Goal: Task Accomplishment & Management: Use online tool/utility

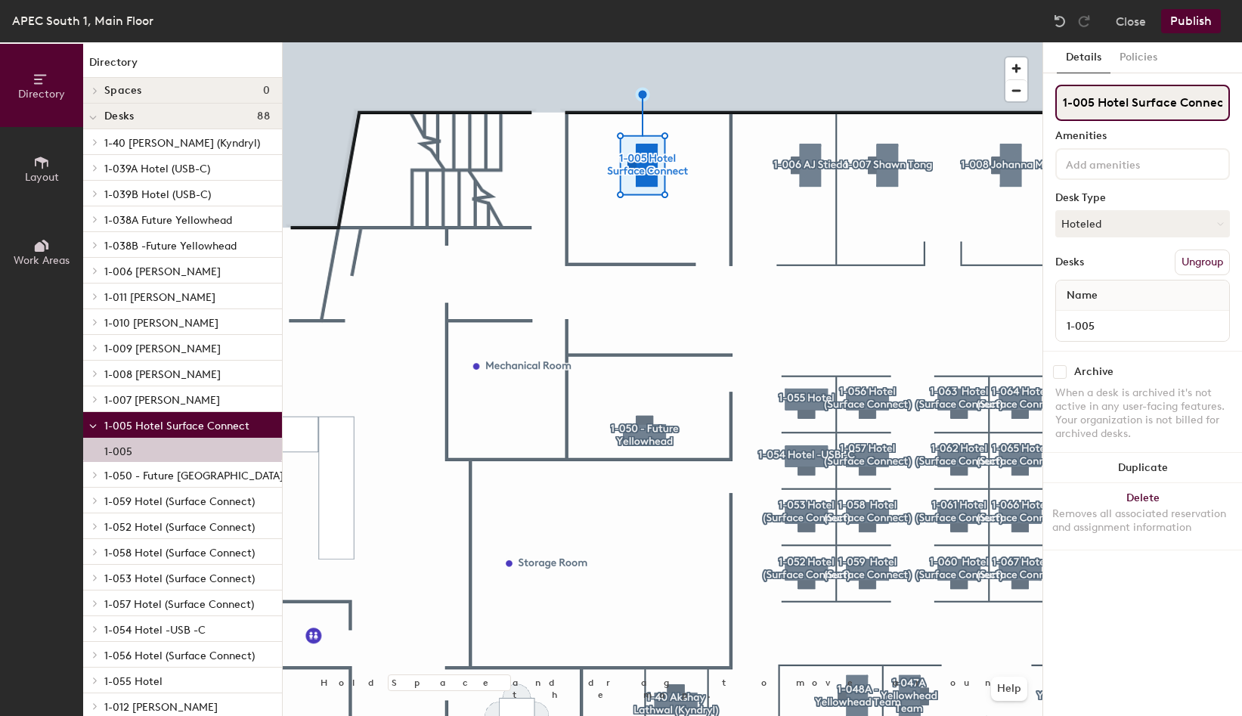
click at [1190, 98] on input "1-005 Hotel Surface Connect" at bounding box center [1142, 103] width 175 height 36
type input "1-005 - [GEOGRAPHIC_DATA]"
click at [1086, 221] on button "Hoteled" at bounding box center [1142, 223] width 175 height 27
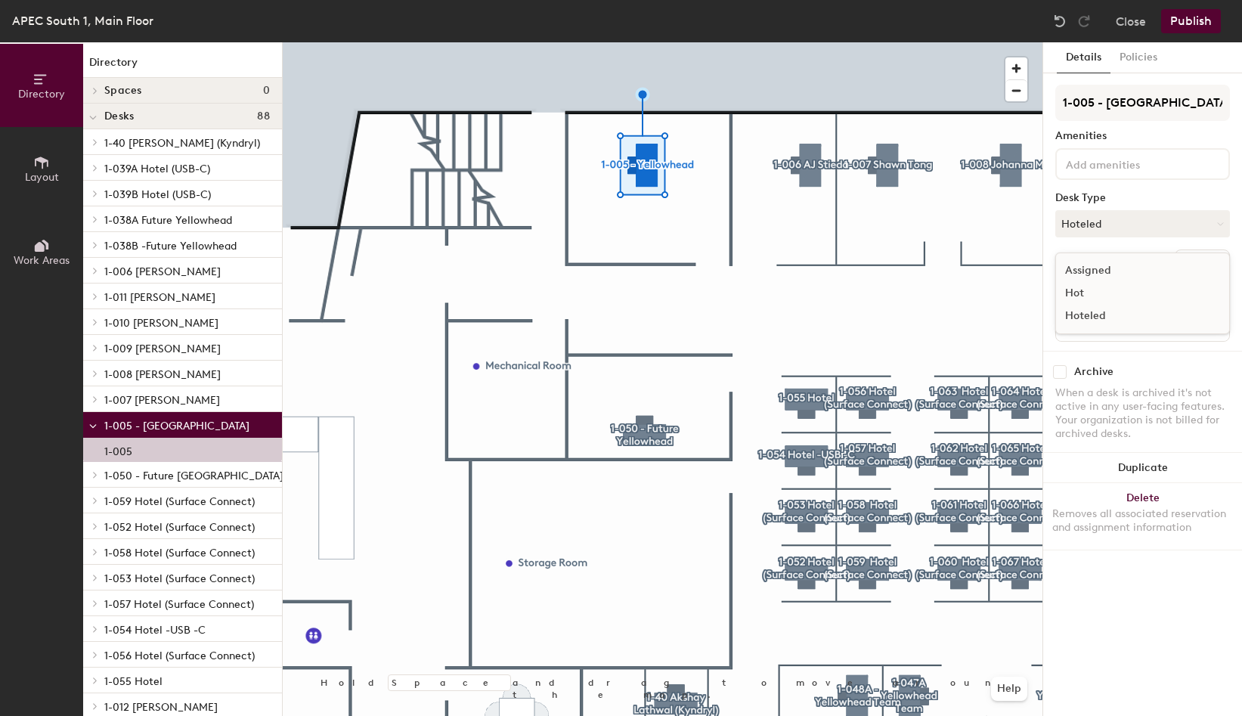
click at [1089, 270] on div "Assigned" at bounding box center [1131, 270] width 151 height 23
click at [1104, 252] on div "Desks Ungroup" at bounding box center [1142, 262] width 175 height 26
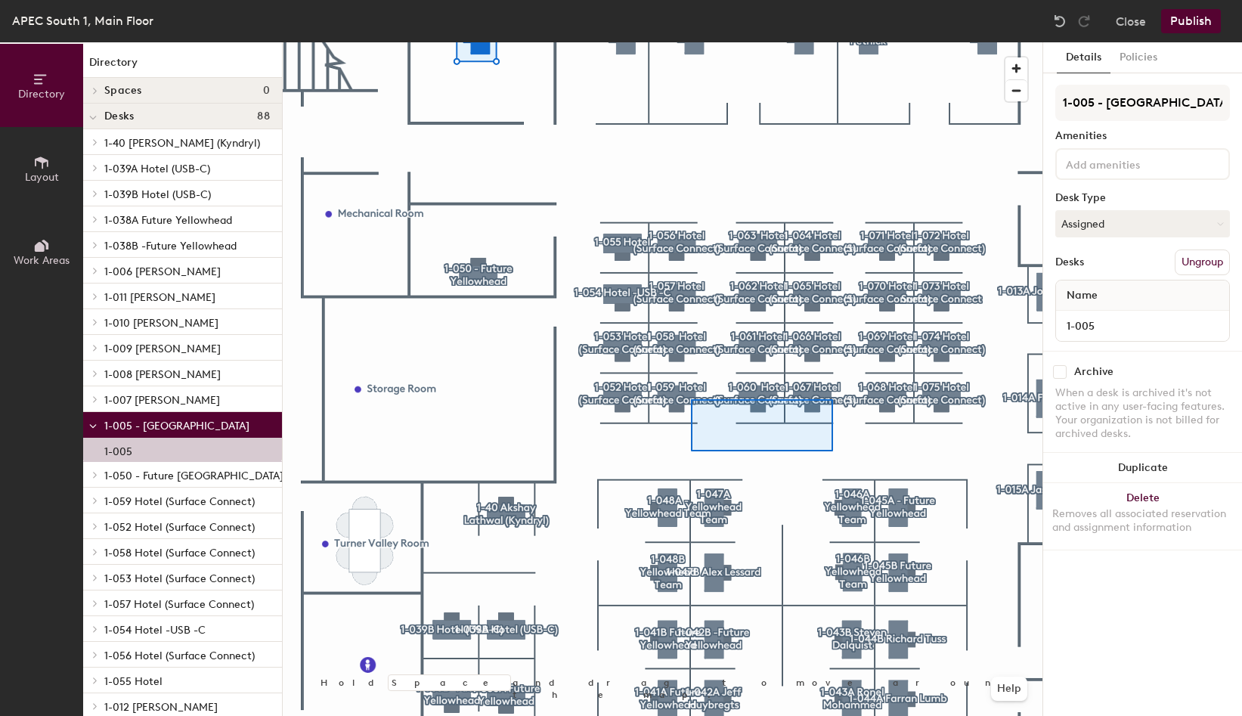
click at [696, 42] on div at bounding box center [663, 42] width 760 height 0
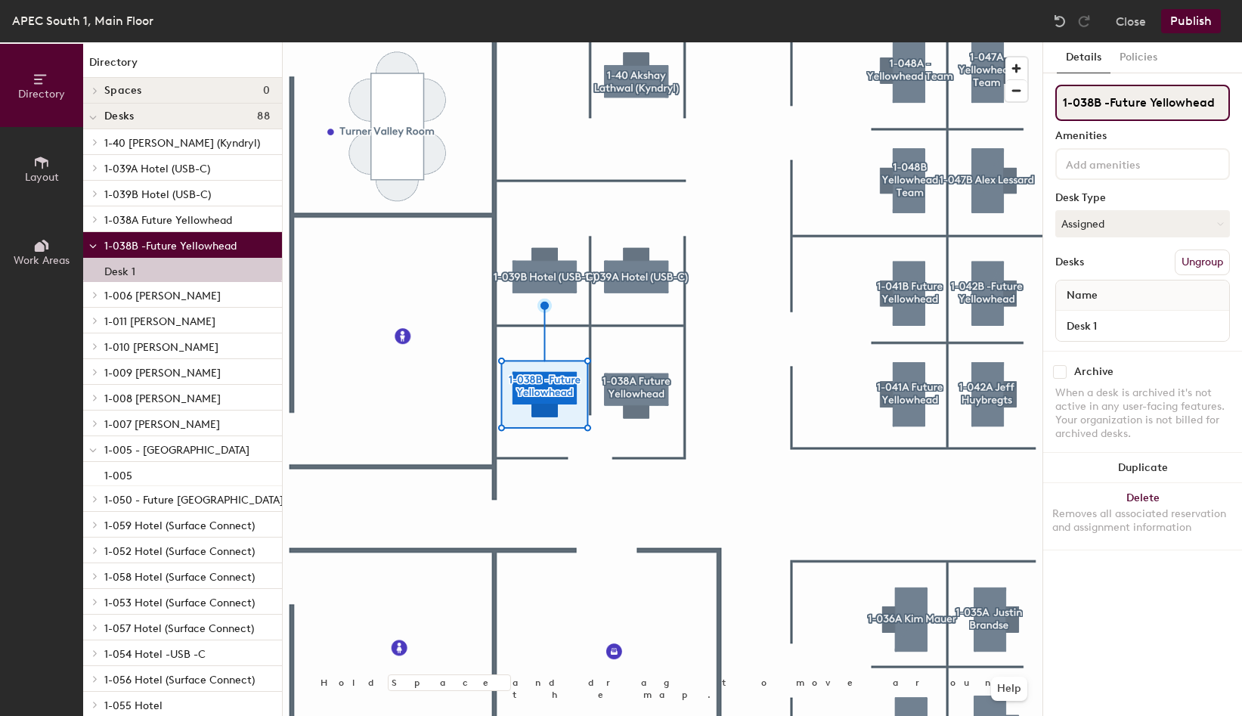
click at [1151, 101] on input "1-038B -Future Yellowhead" at bounding box center [1142, 103] width 175 height 36
type input "1-038B - [GEOGRAPHIC_DATA]"
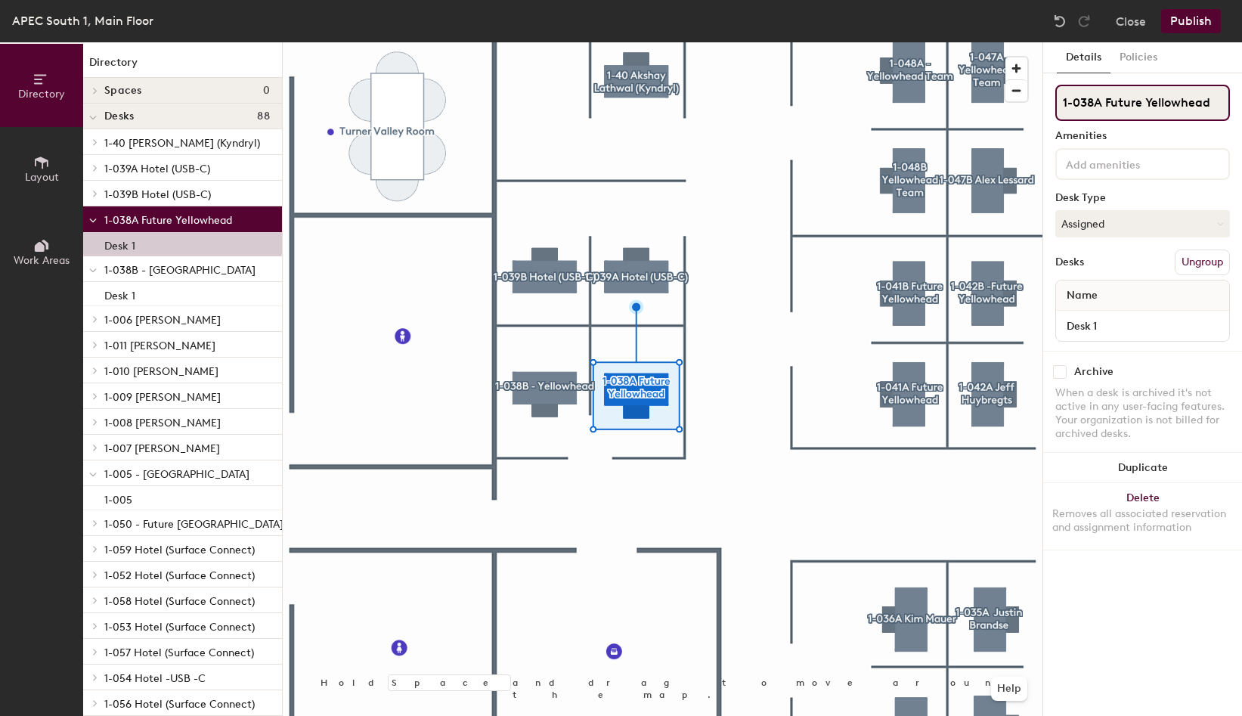
click at [1144, 99] on input "1-038A Future Yellowhead" at bounding box center [1142, 103] width 175 height 36
type input "1-038A Yellowhead"
click at [1140, 136] on div "Amenities" at bounding box center [1142, 136] width 175 height 12
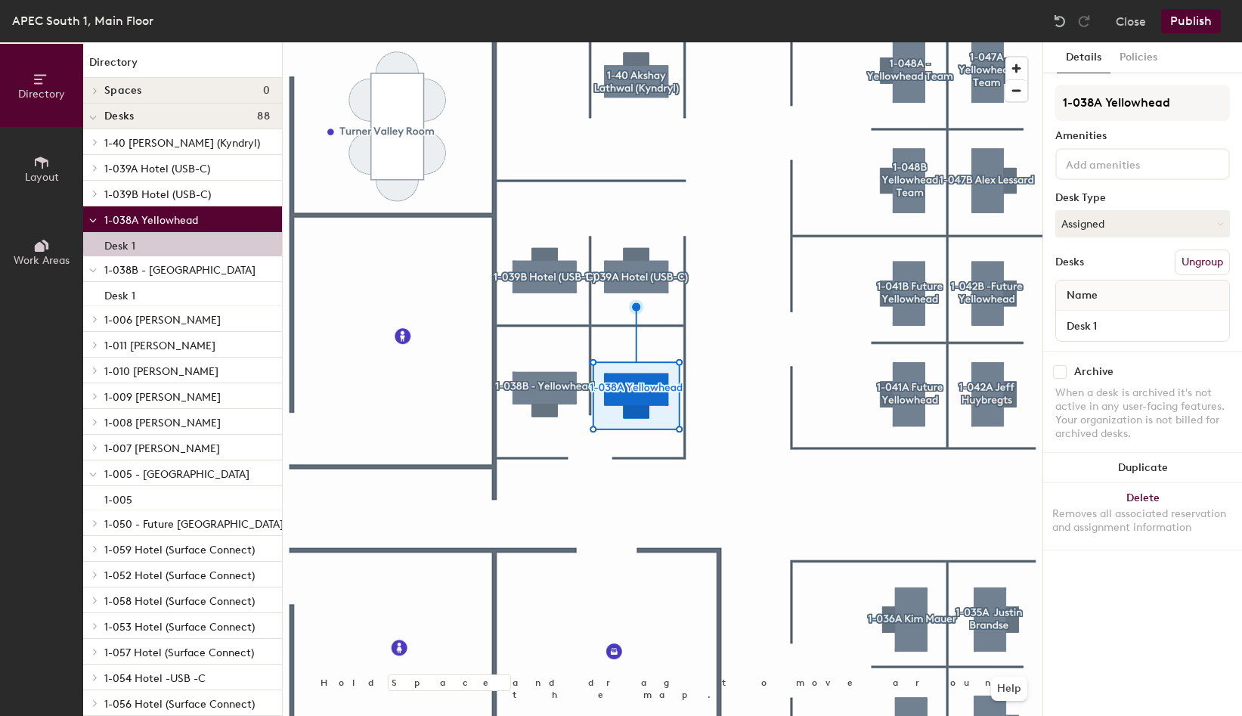
click at [1188, 17] on button "Publish" at bounding box center [1191, 21] width 60 height 24
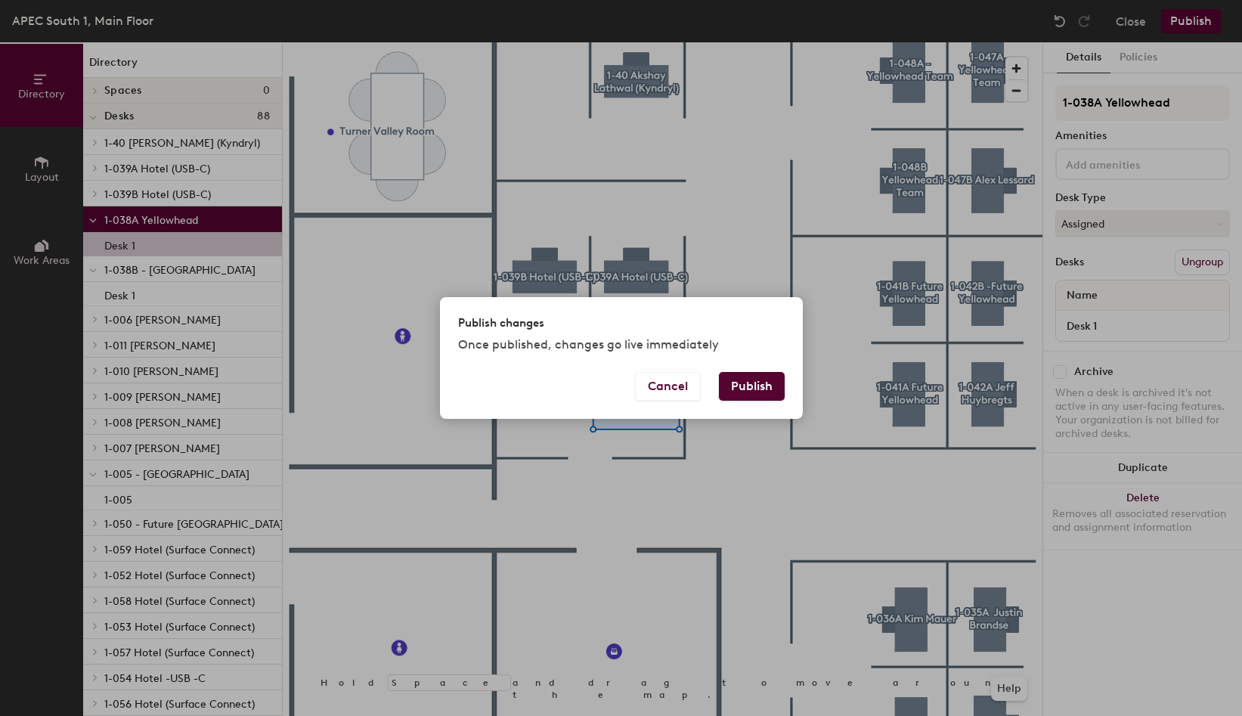
click at [767, 378] on button "Publish" at bounding box center [752, 386] width 66 height 29
